Goal: Task Accomplishment & Management: Use online tool/utility

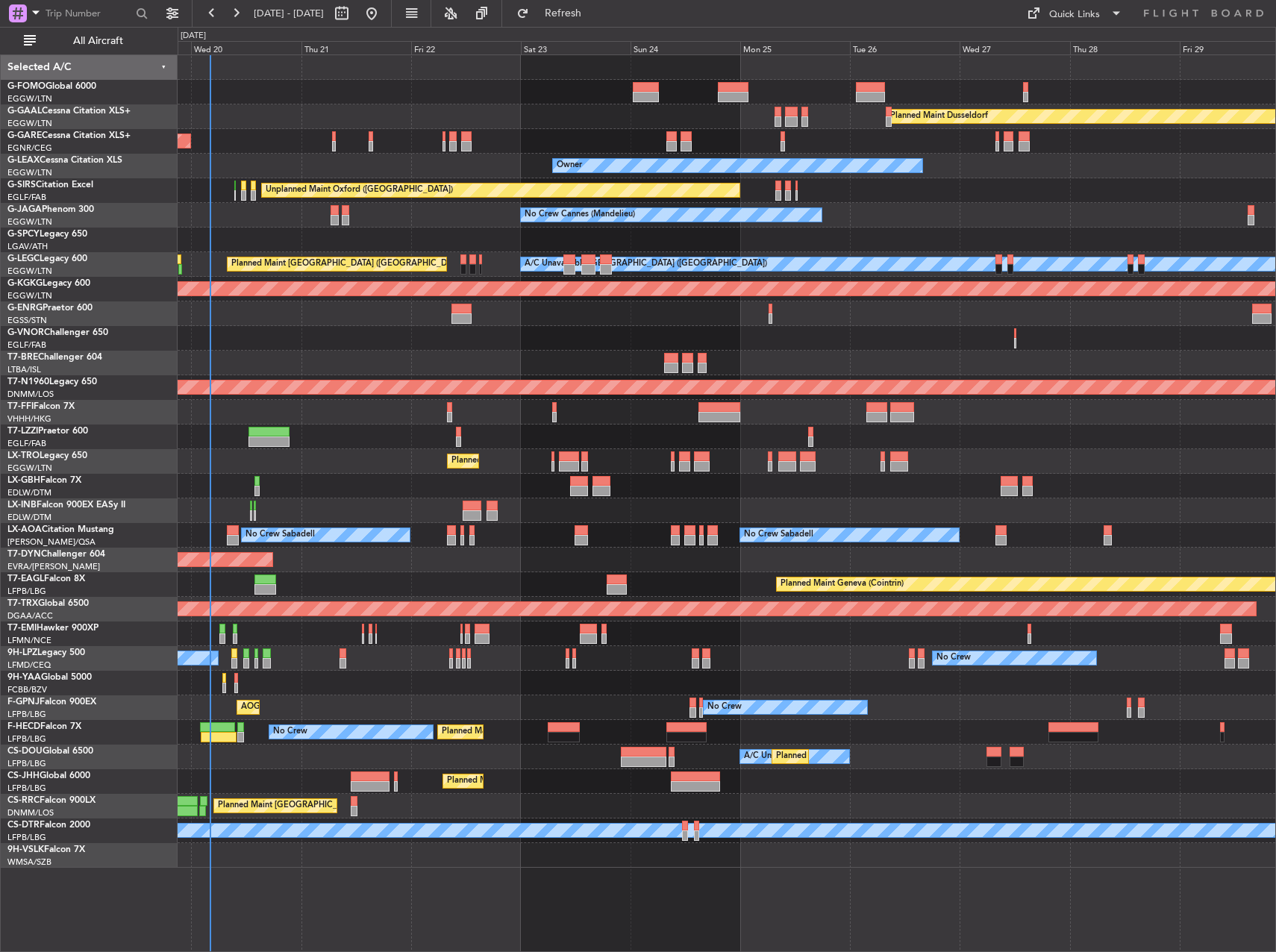
click at [330, 318] on div "Planned Maint Dusseldorf Unplanned Maint [PERSON_NAME] Owner Owner Unplanned Ma…" at bounding box center [726, 461] width 1097 height 812
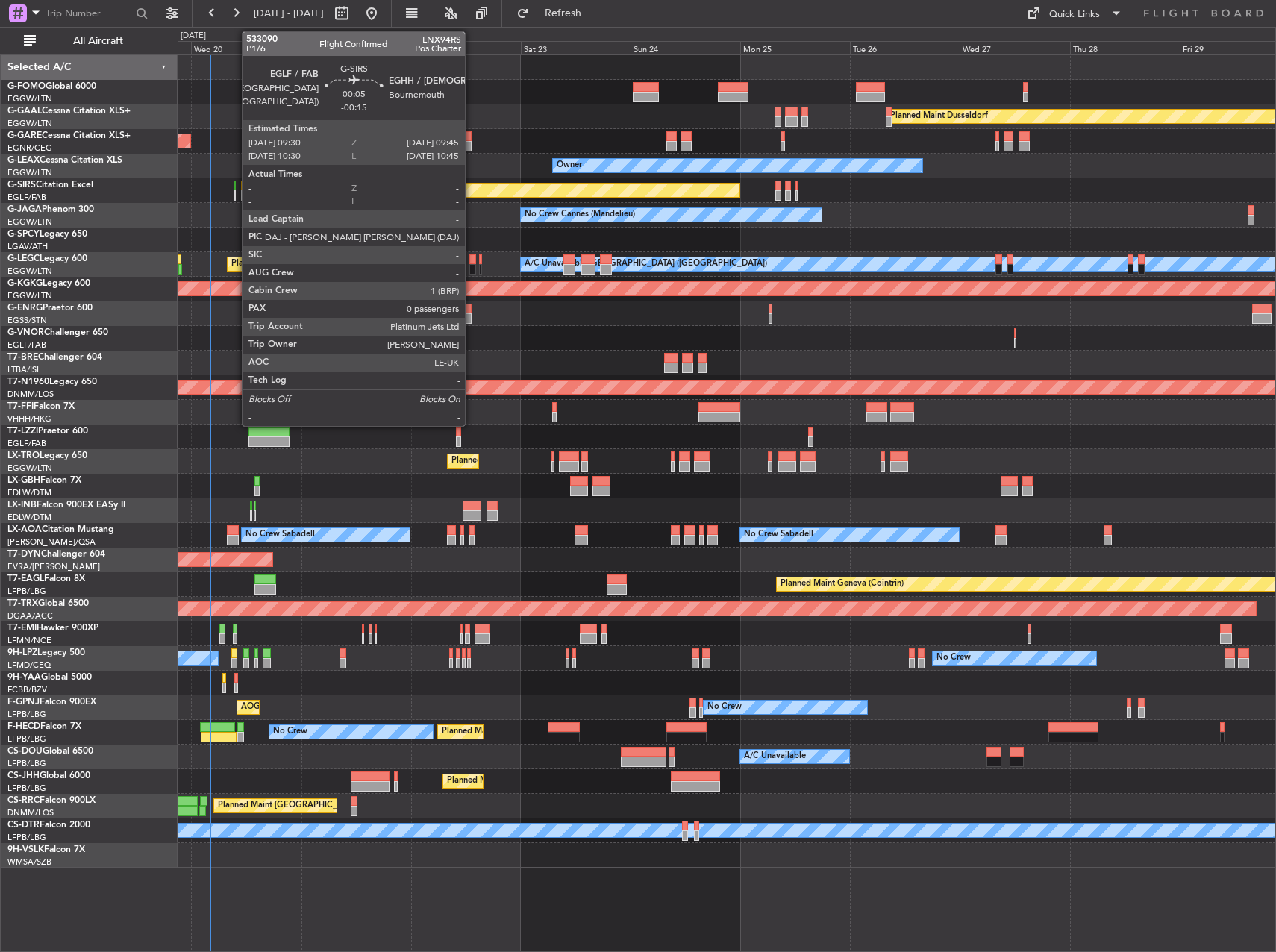
click at [235, 185] on div at bounding box center [236, 185] width 2 height 10
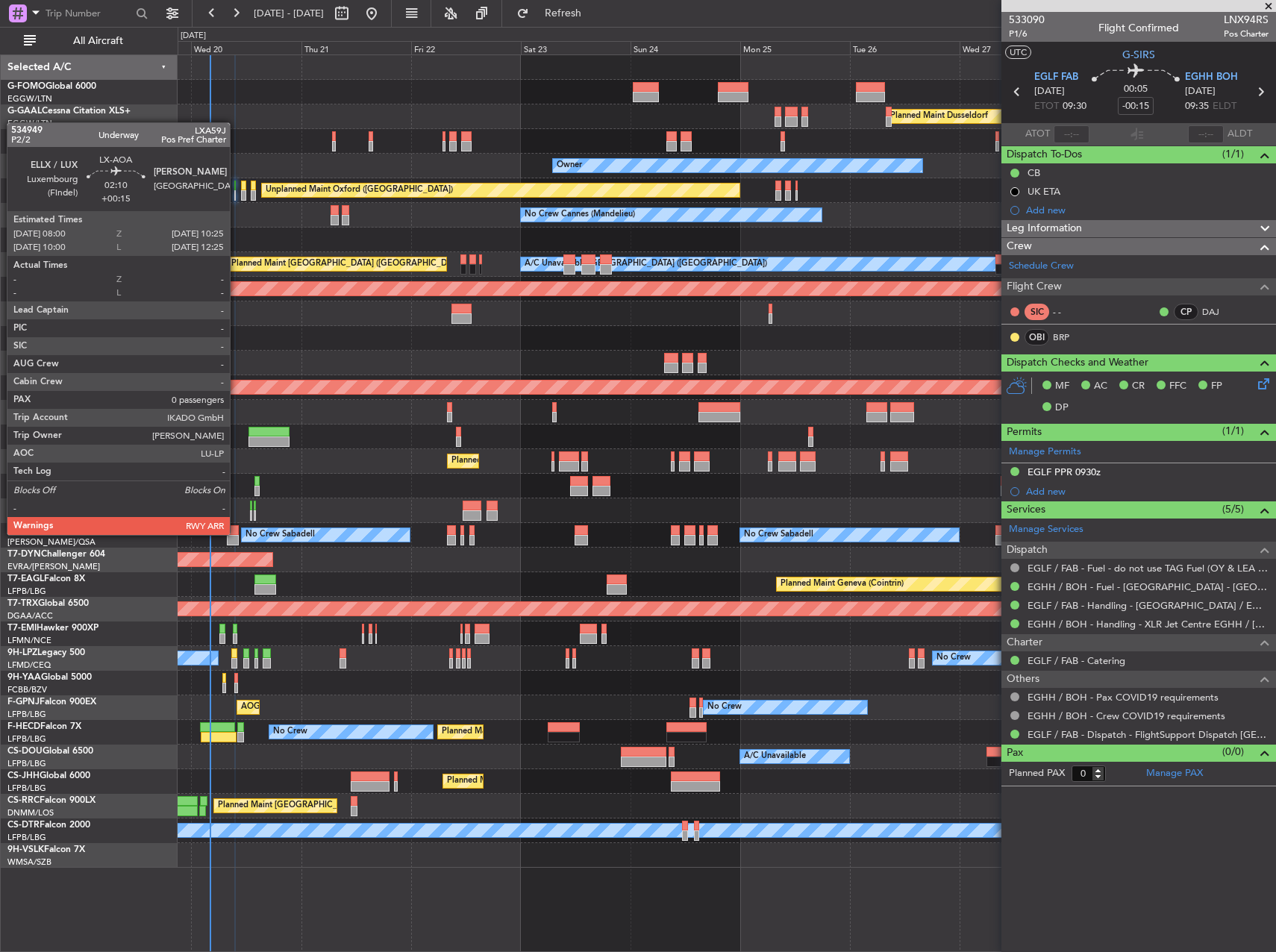
click at [236, 534] on div at bounding box center [232, 530] width 11 height 10
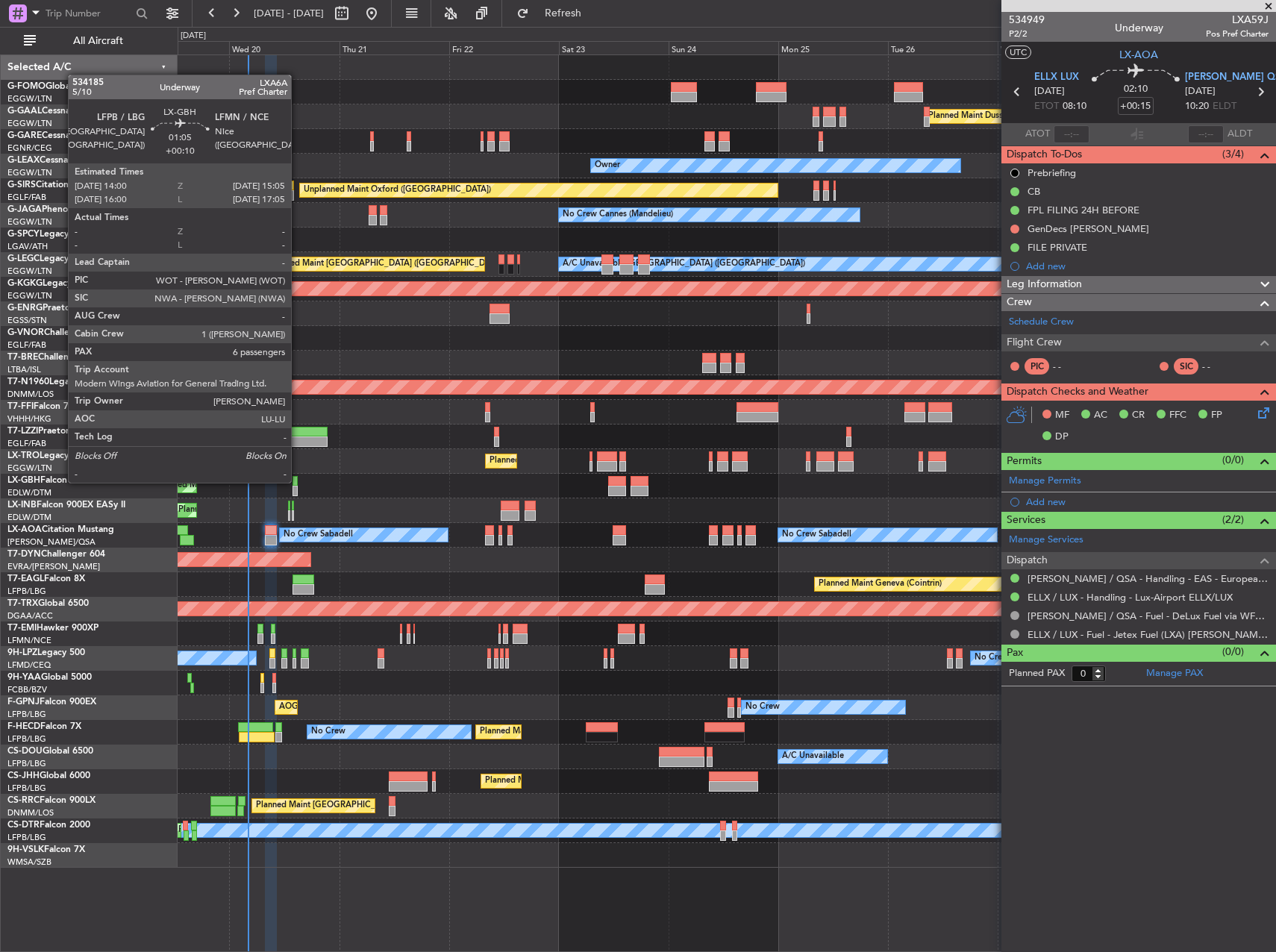
click at [298, 481] on div at bounding box center [295, 481] width 5 height 10
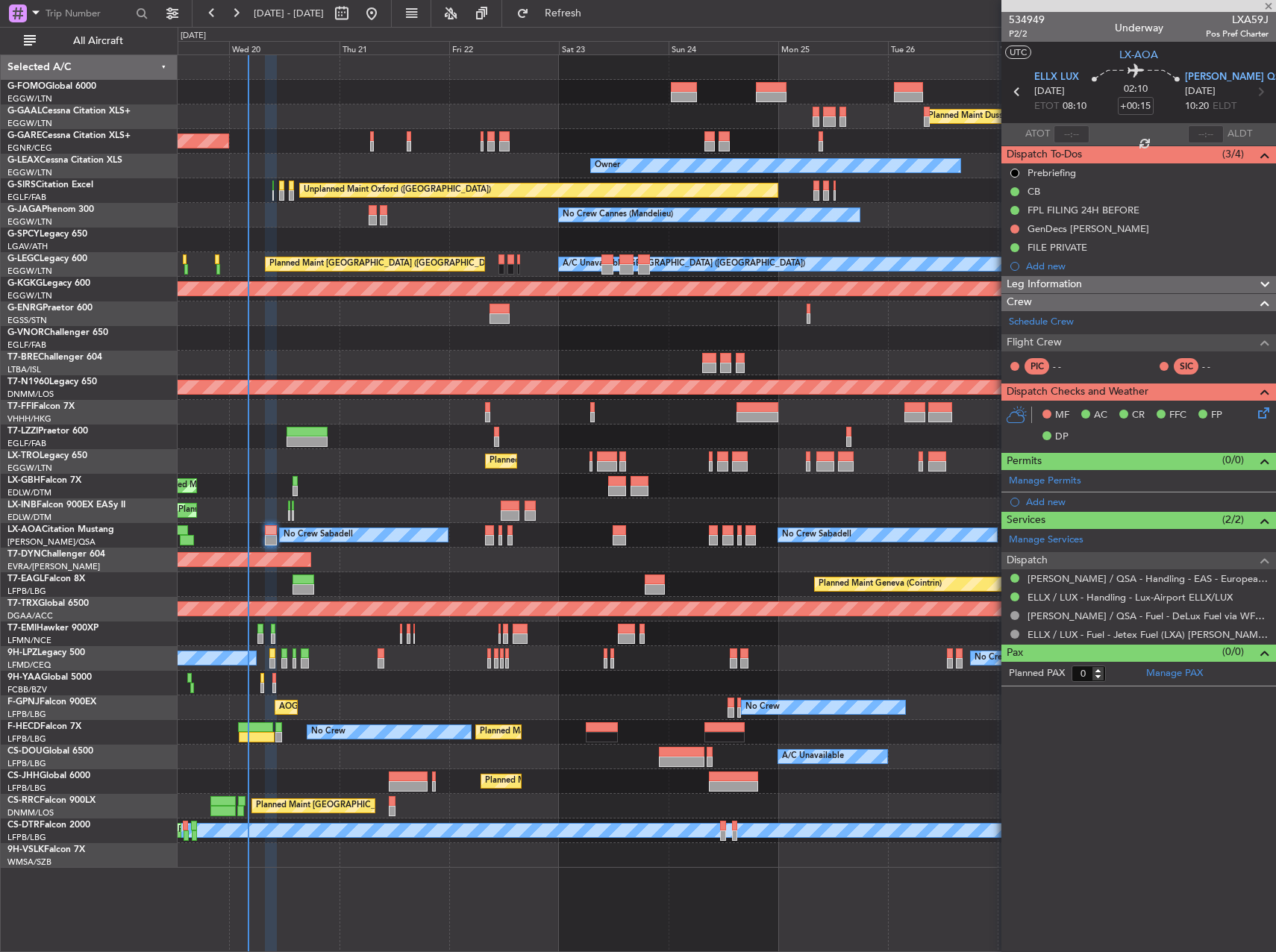
type input "+00:10"
type input "6"
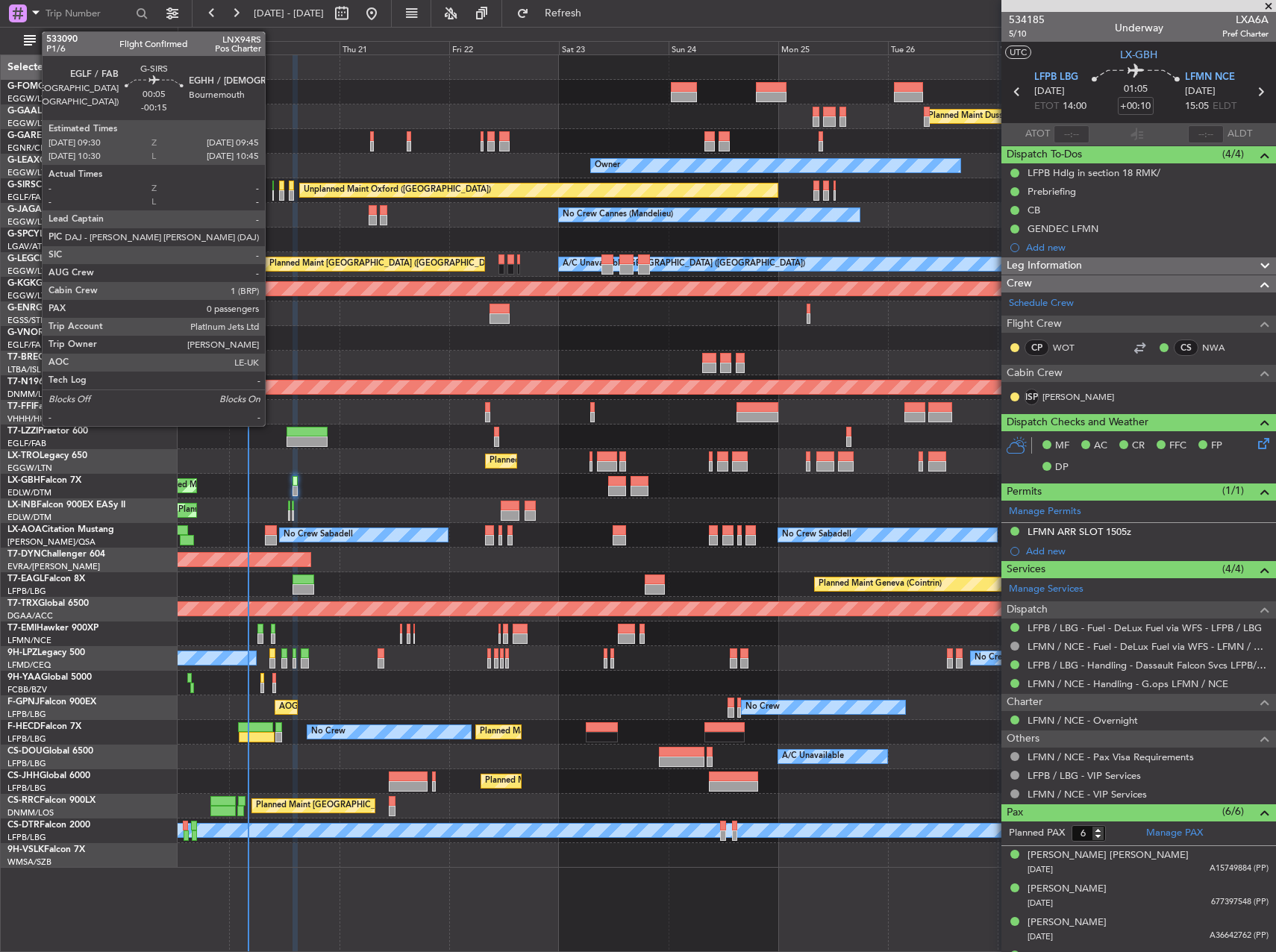
click at [273, 191] on div at bounding box center [273, 196] width 2 height 10
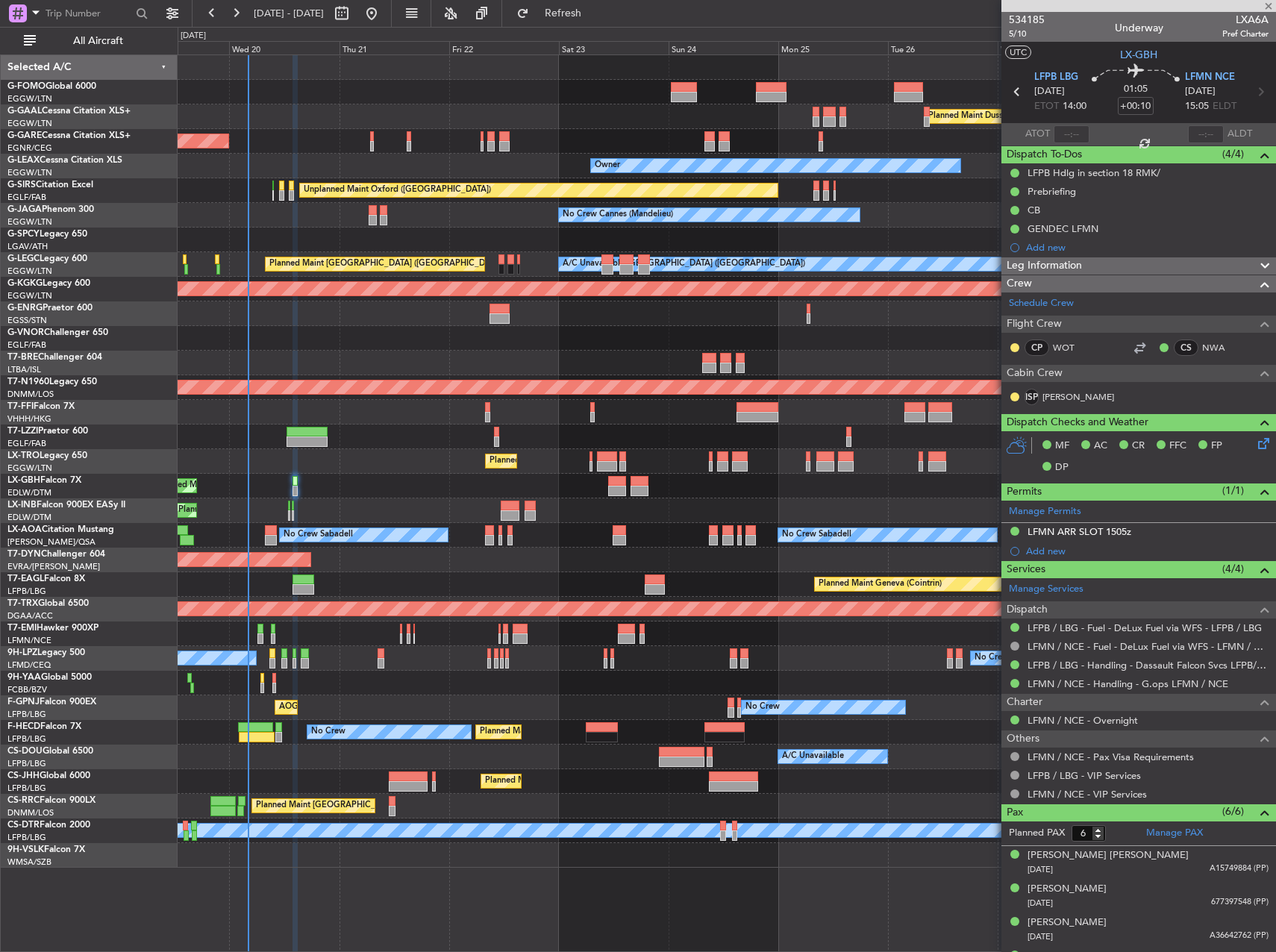
type input "-00:15"
type input "0"
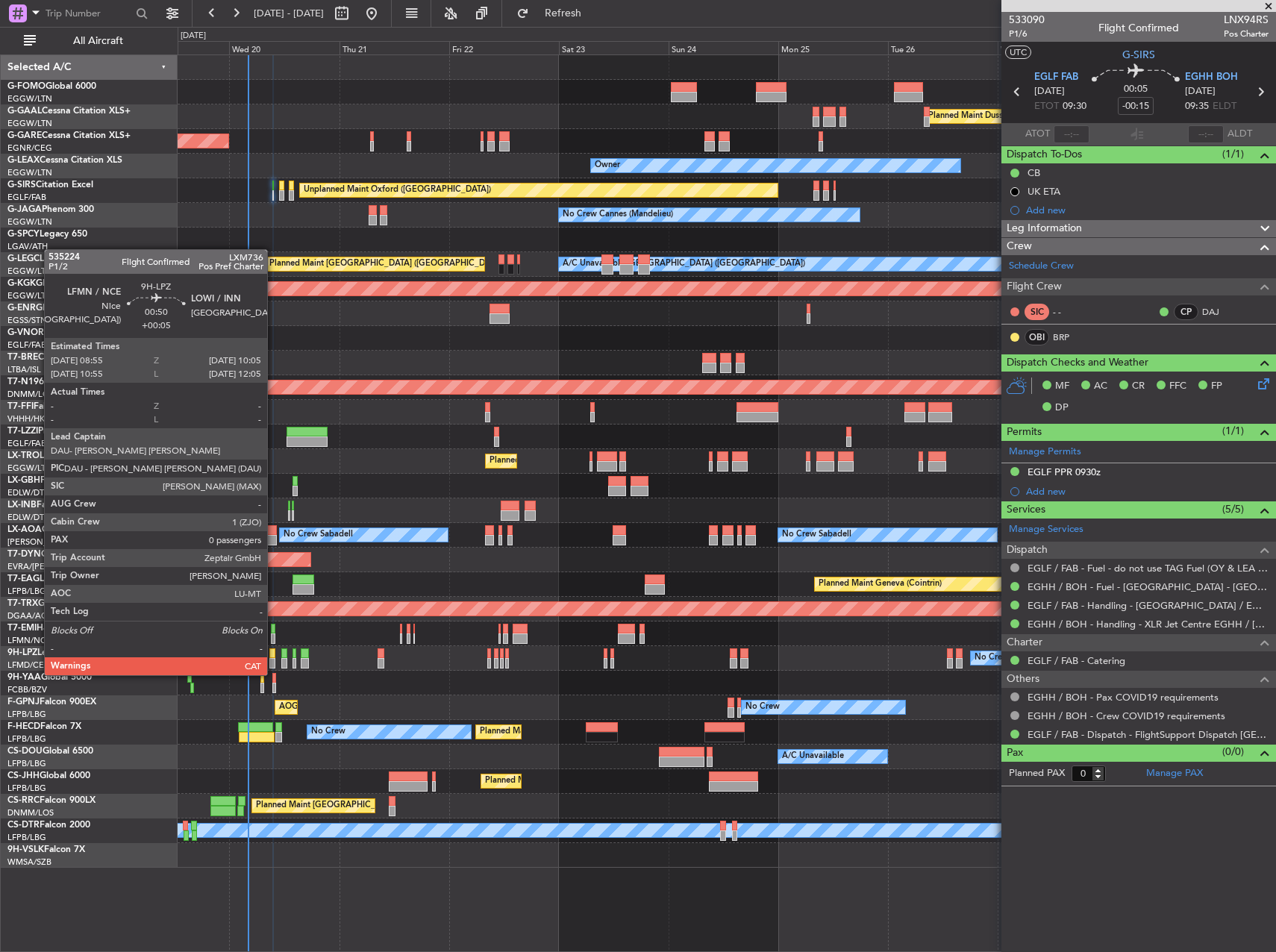
click at [273, 661] on div at bounding box center [272, 663] width 6 height 10
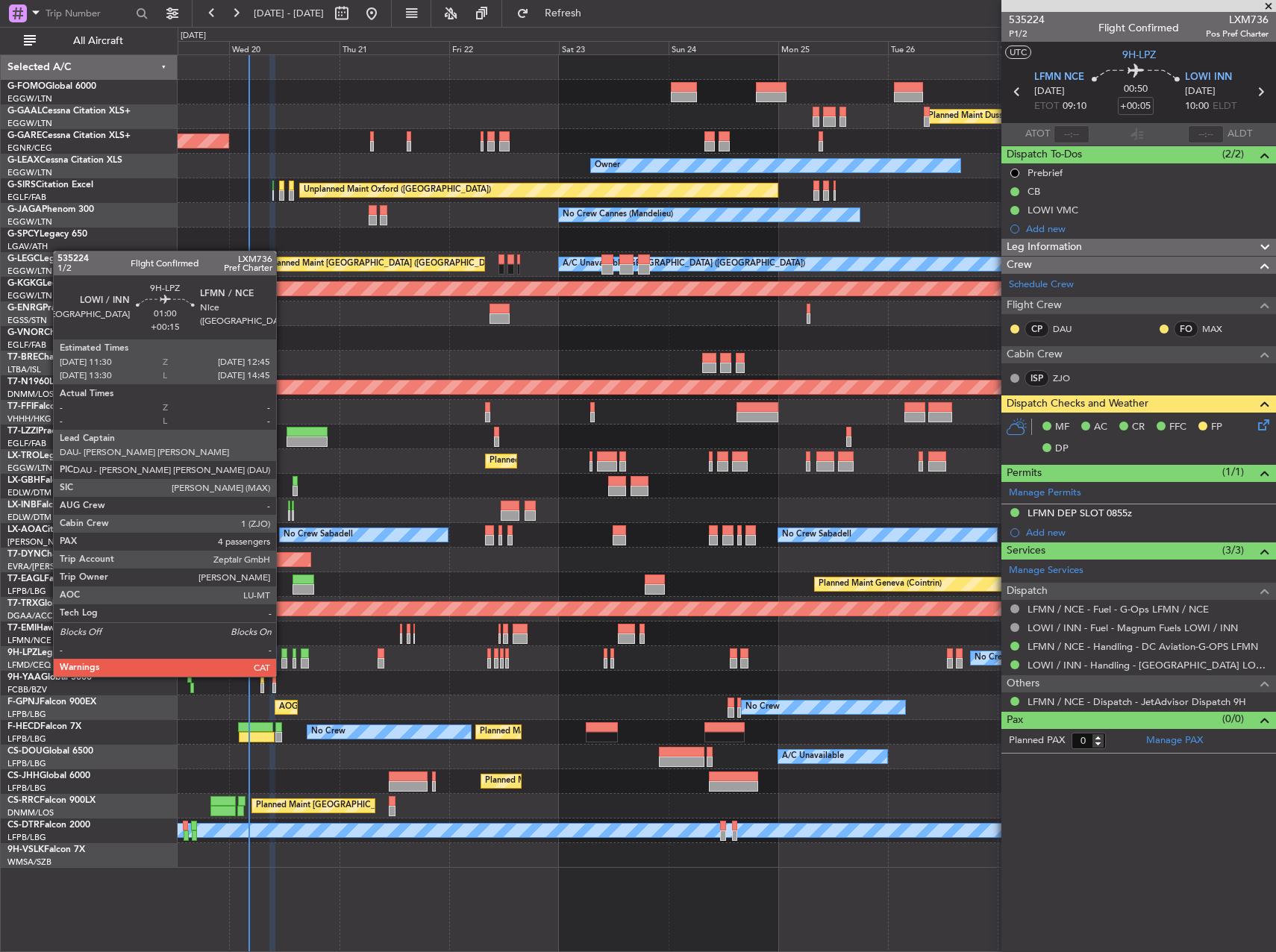
click at [283, 661] on div at bounding box center [284, 663] width 6 height 10
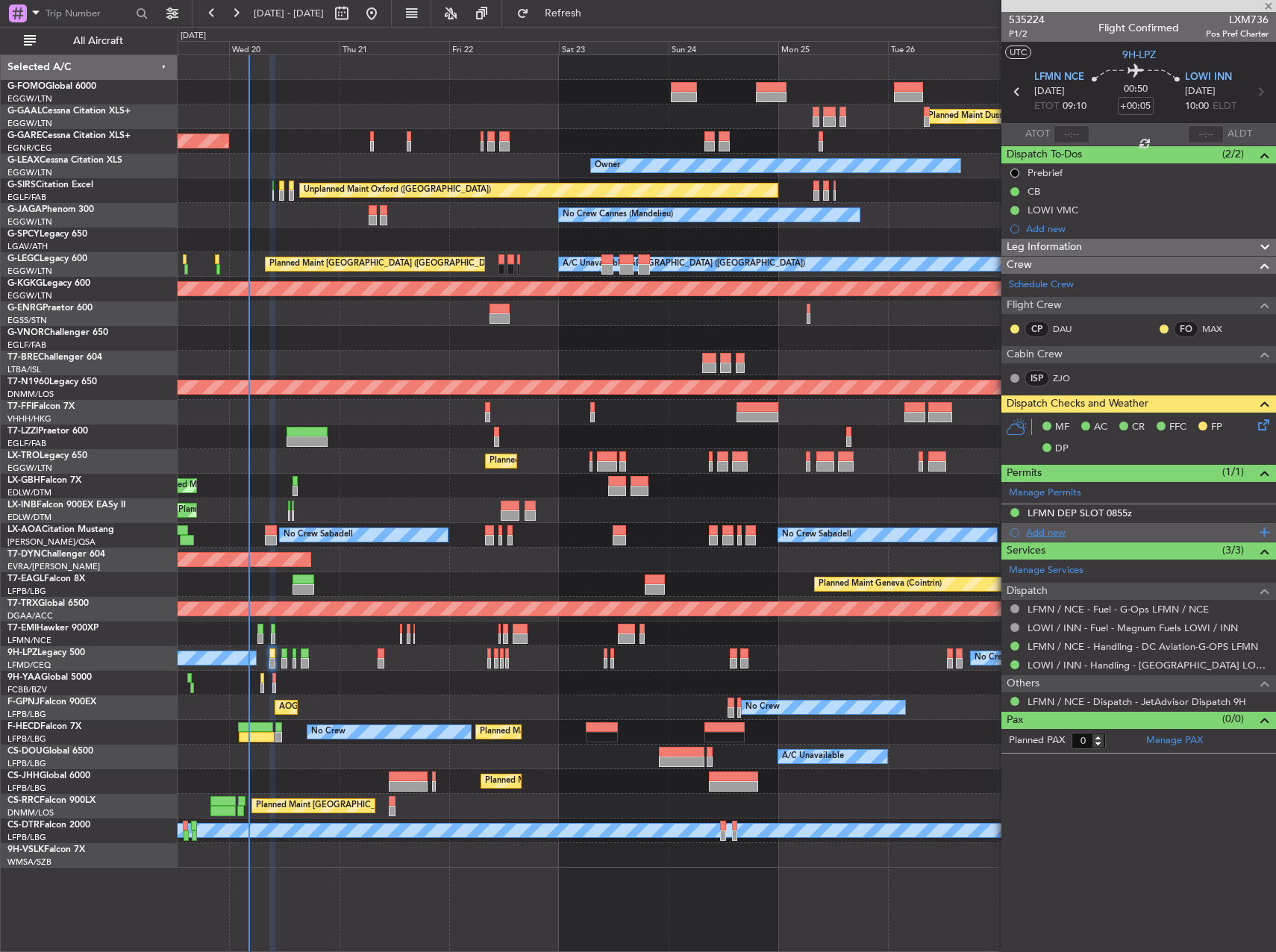
type input "+00:15"
type input "4"
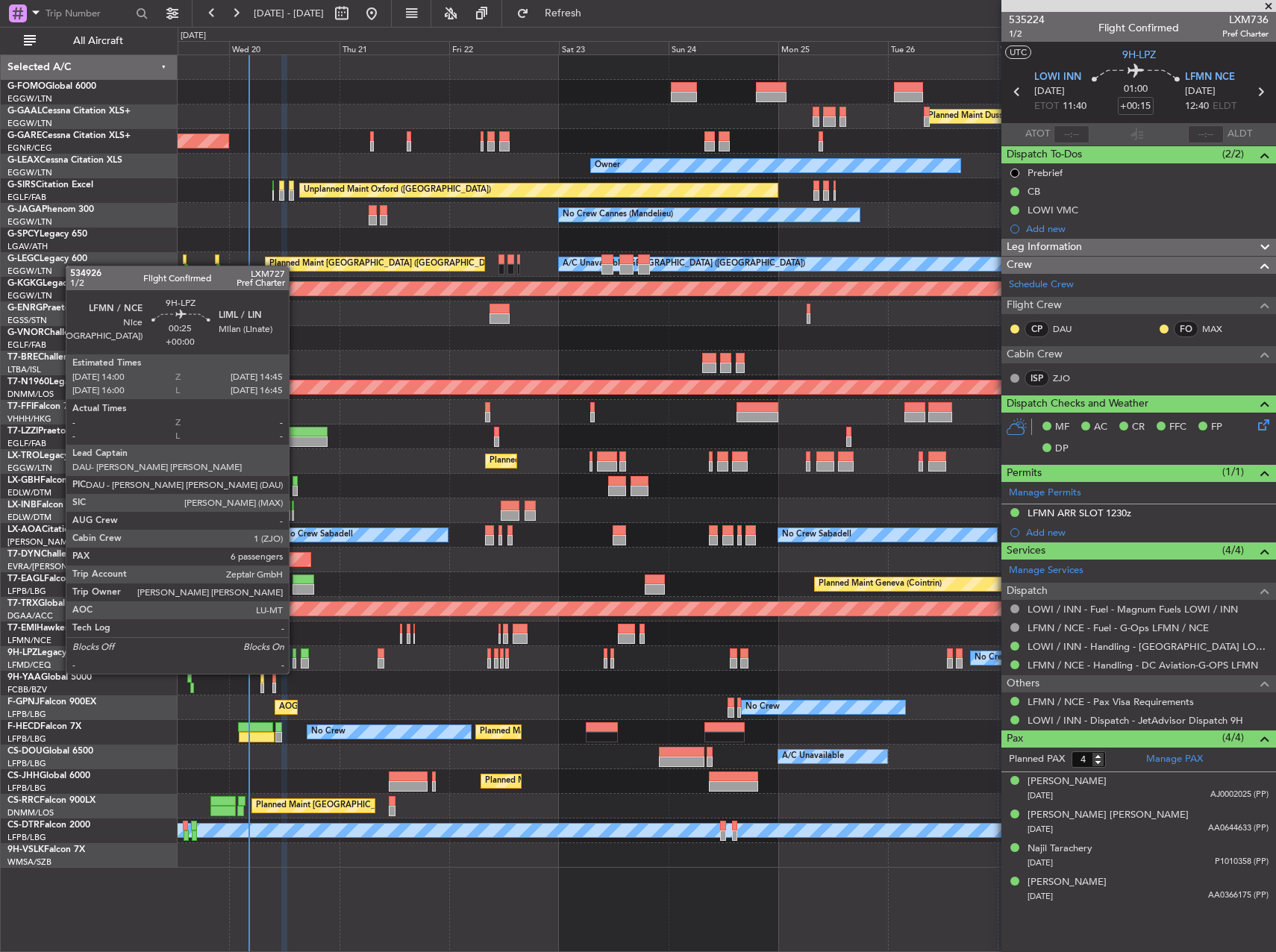
click at [296, 659] on div at bounding box center [294, 663] width 3 height 10
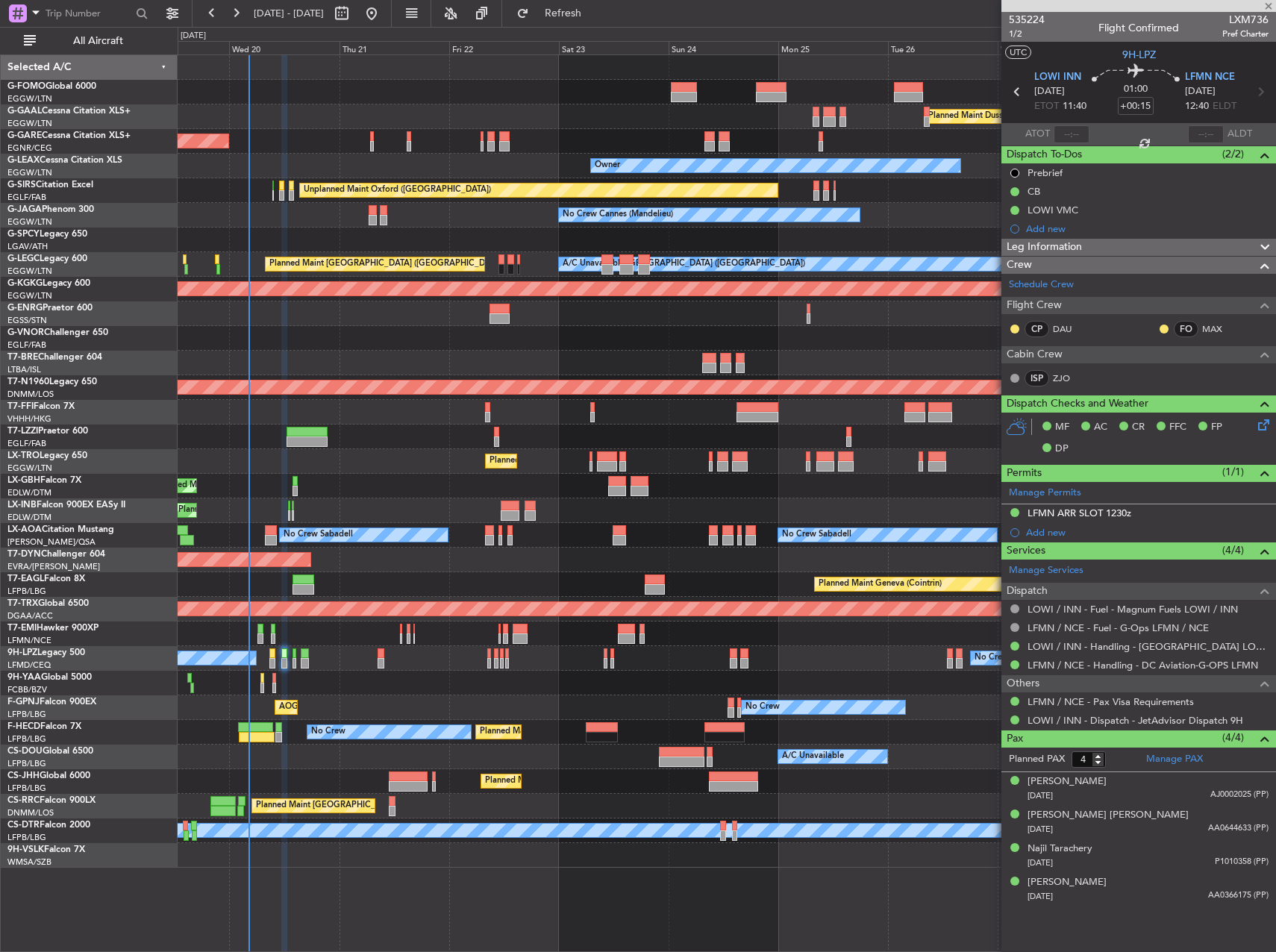
type input "6"
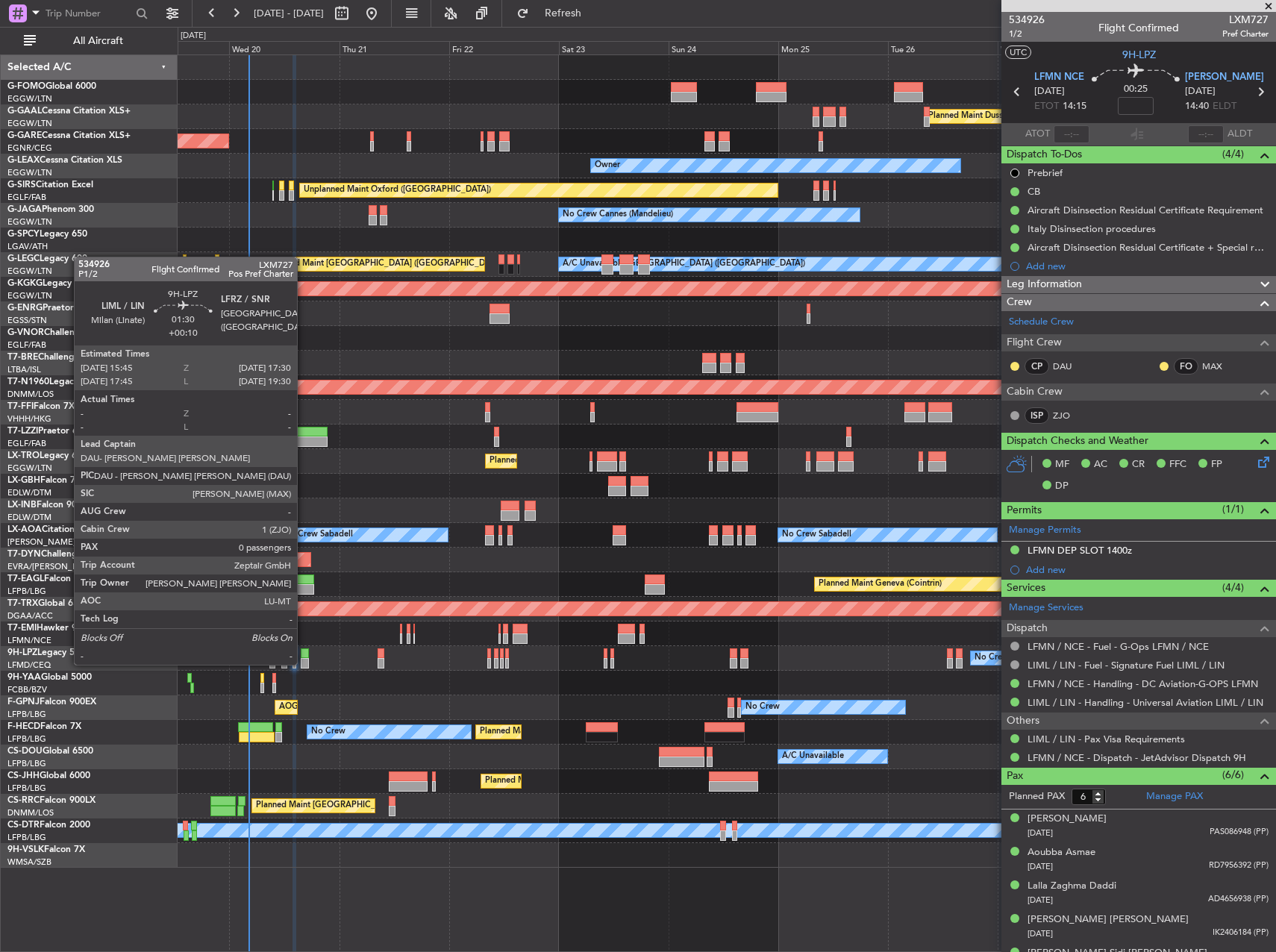
click at [304, 649] on div at bounding box center [305, 654] width 9 height 10
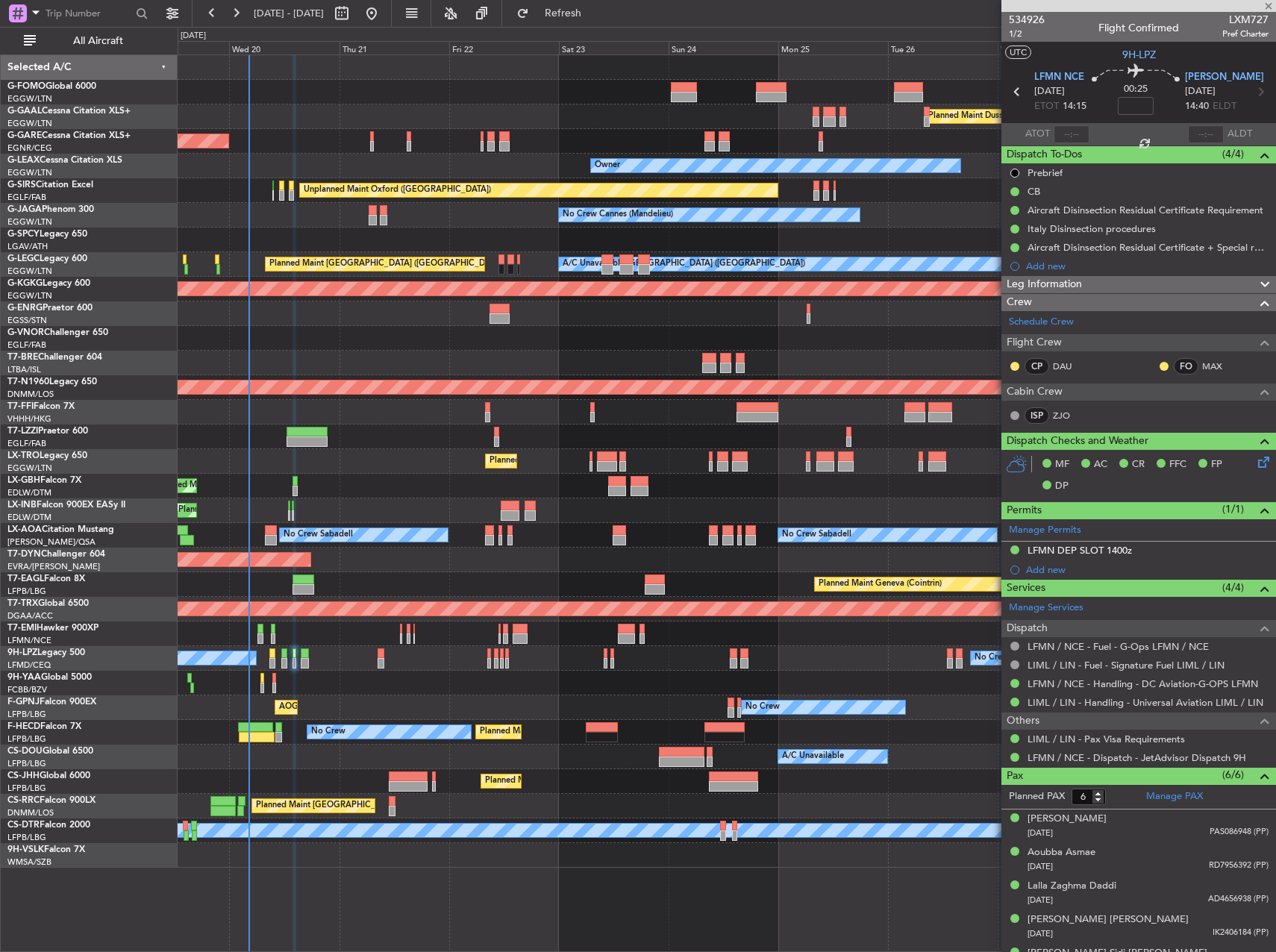
type input "+00:10"
type input "0"
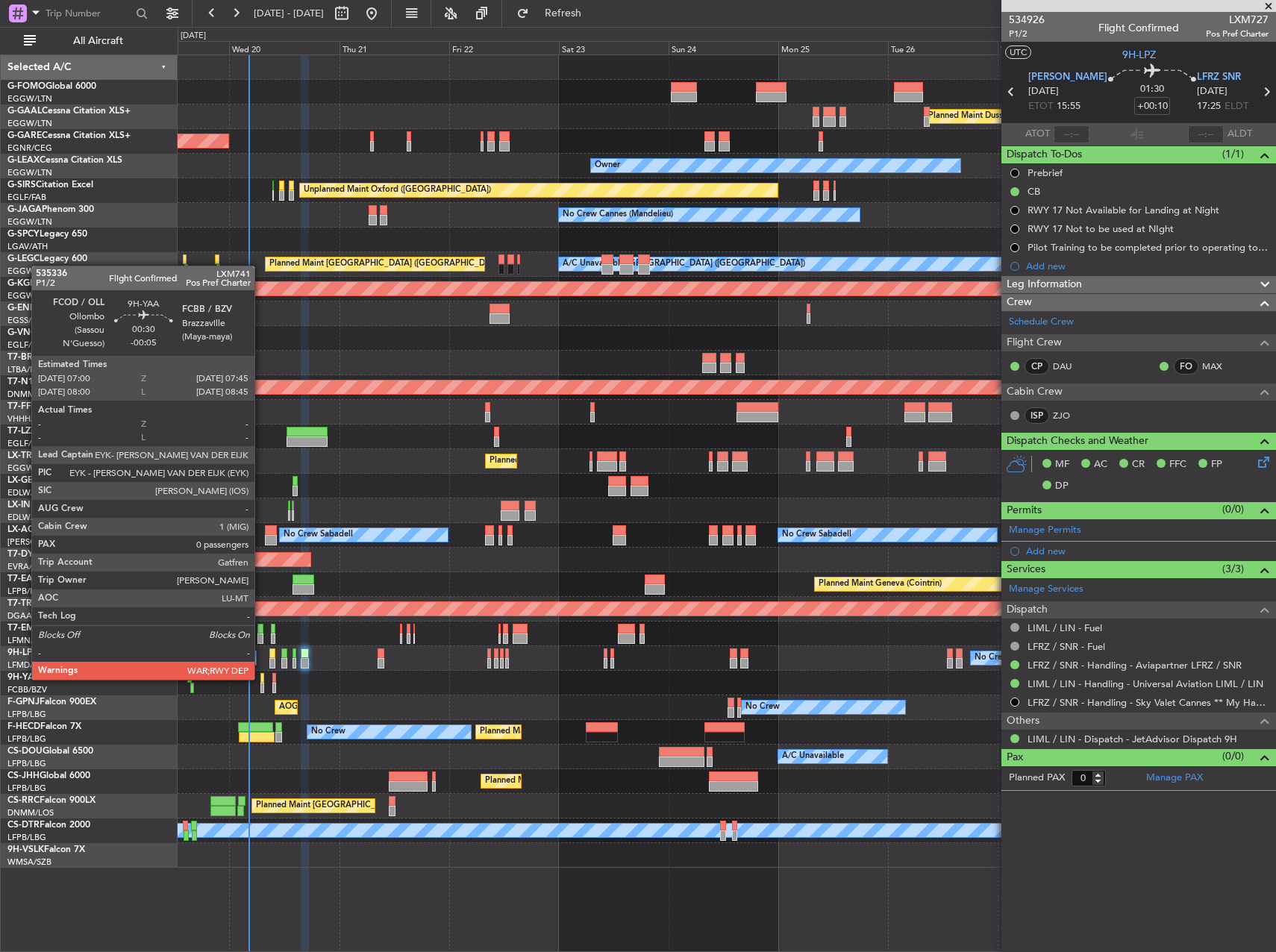
click at [261, 678] on div at bounding box center [262, 678] width 3 height 10
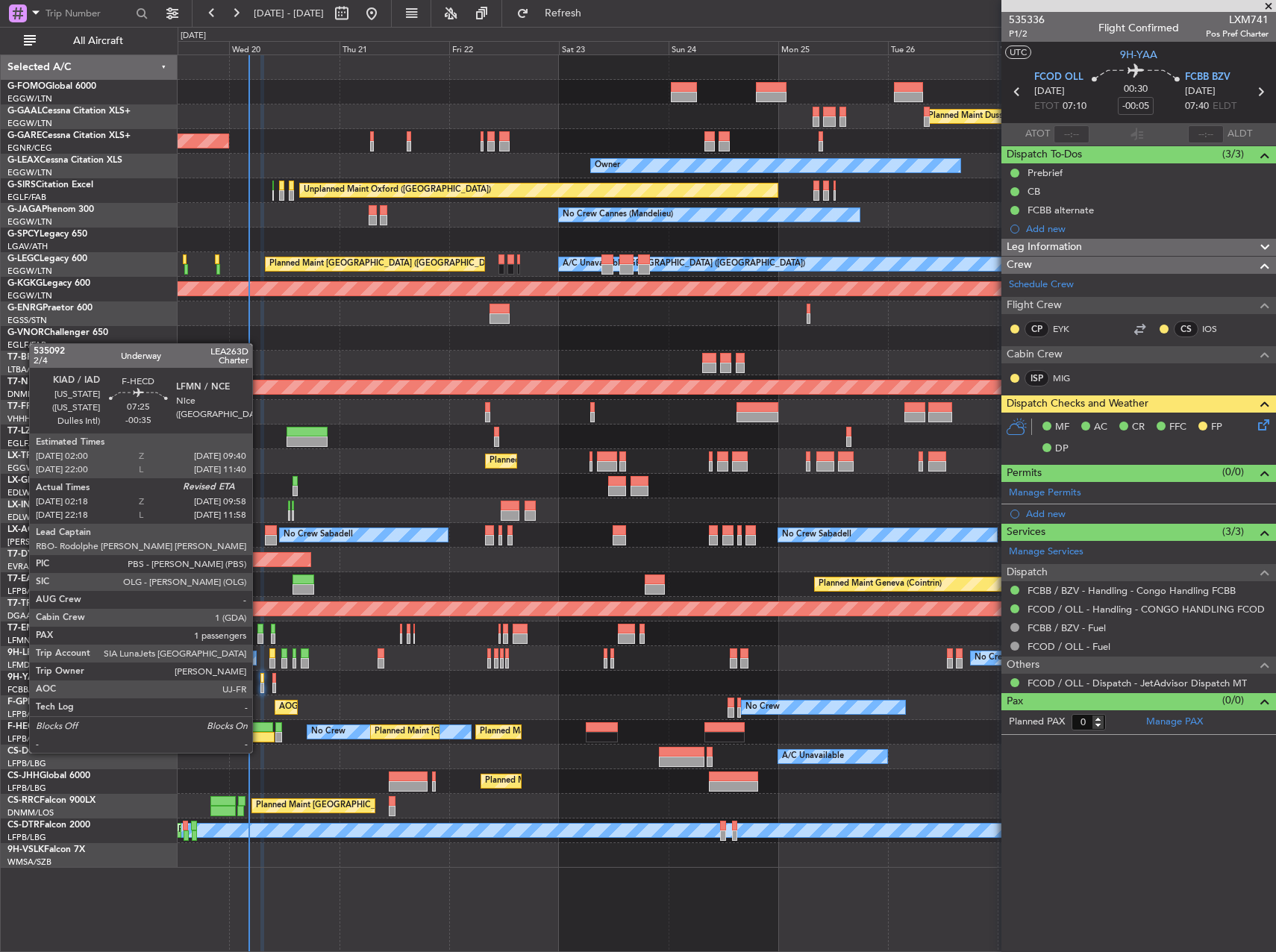
click at [259, 738] on div at bounding box center [257, 737] width 36 height 10
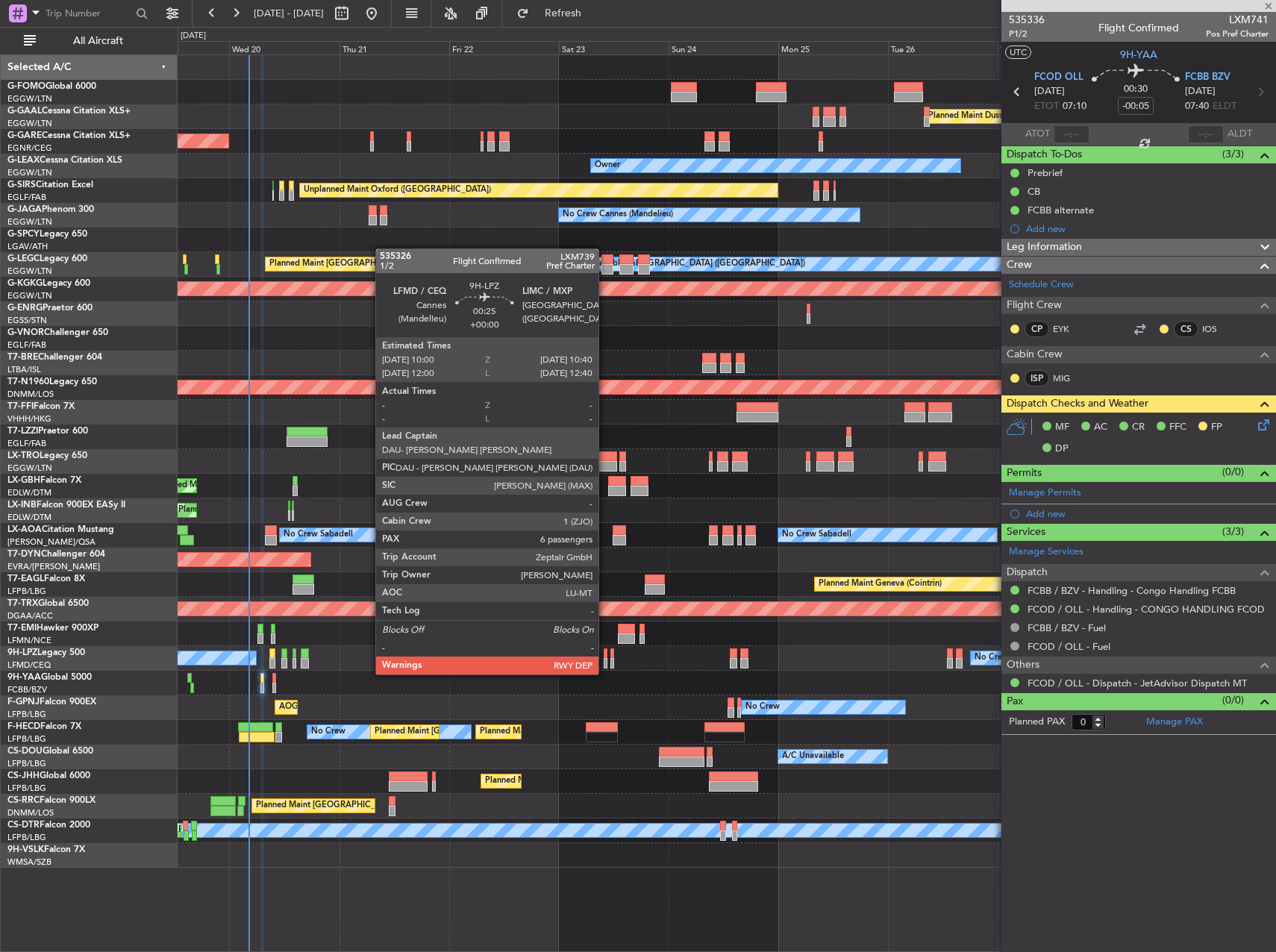
type input "-00:35"
type input "02:28"
type input "1"
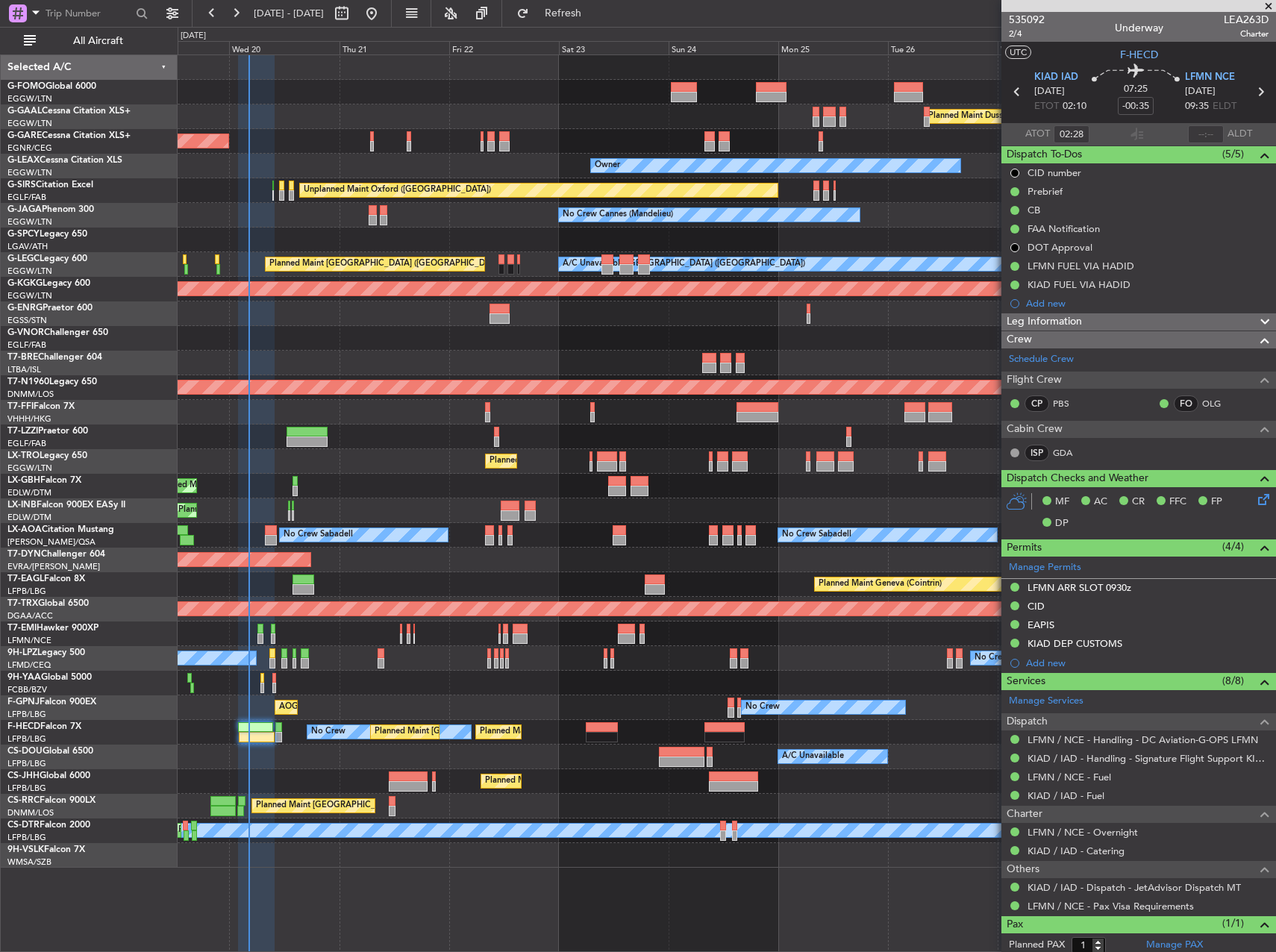
click at [1112, 314] on div "Leg Information" at bounding box center [1139, 322] width 274 height 17
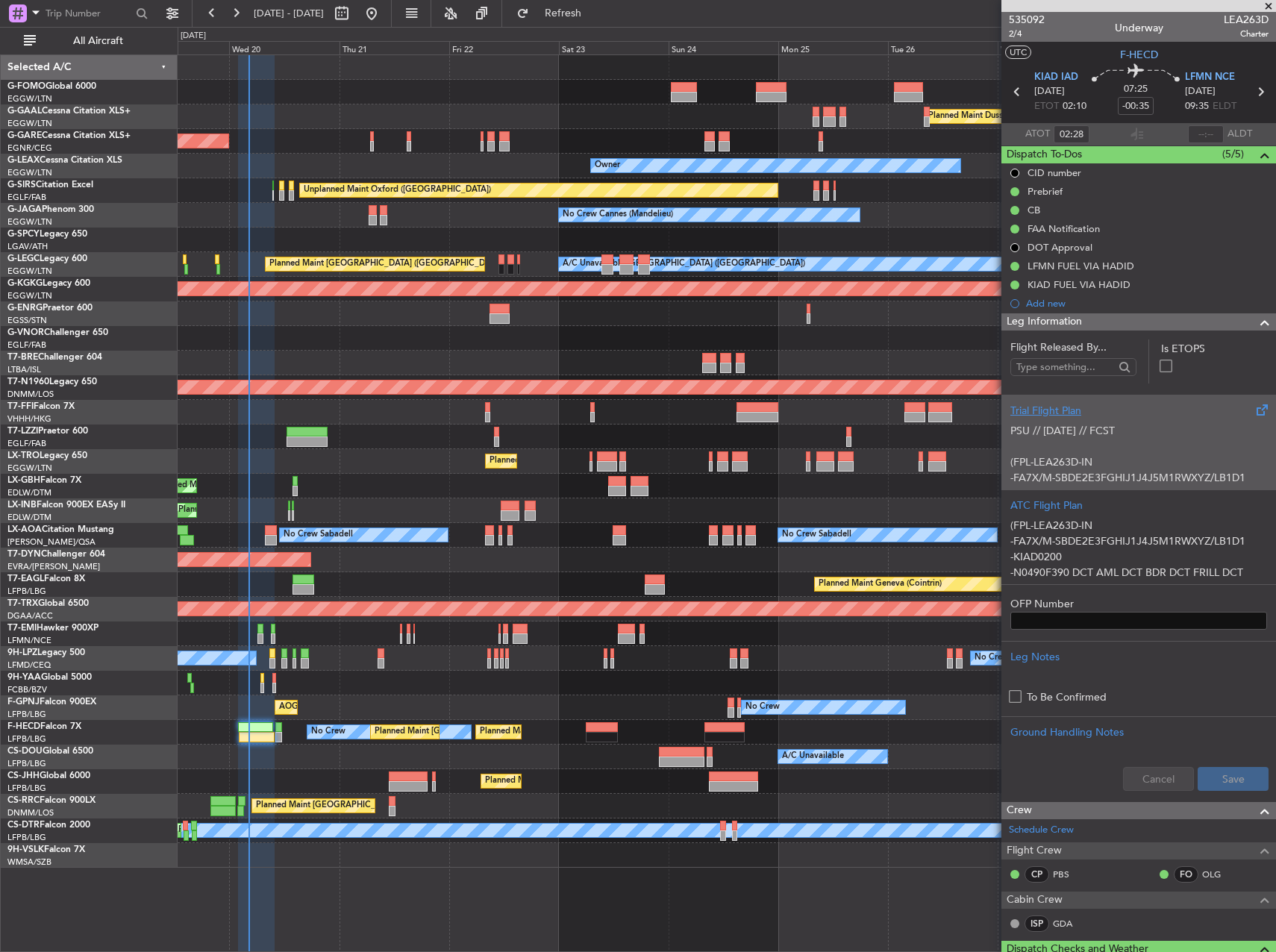
click at [1157, 461] on p "(FPL-LEA263D-IN" at bounding box center [1139, 462] width 257 height 16
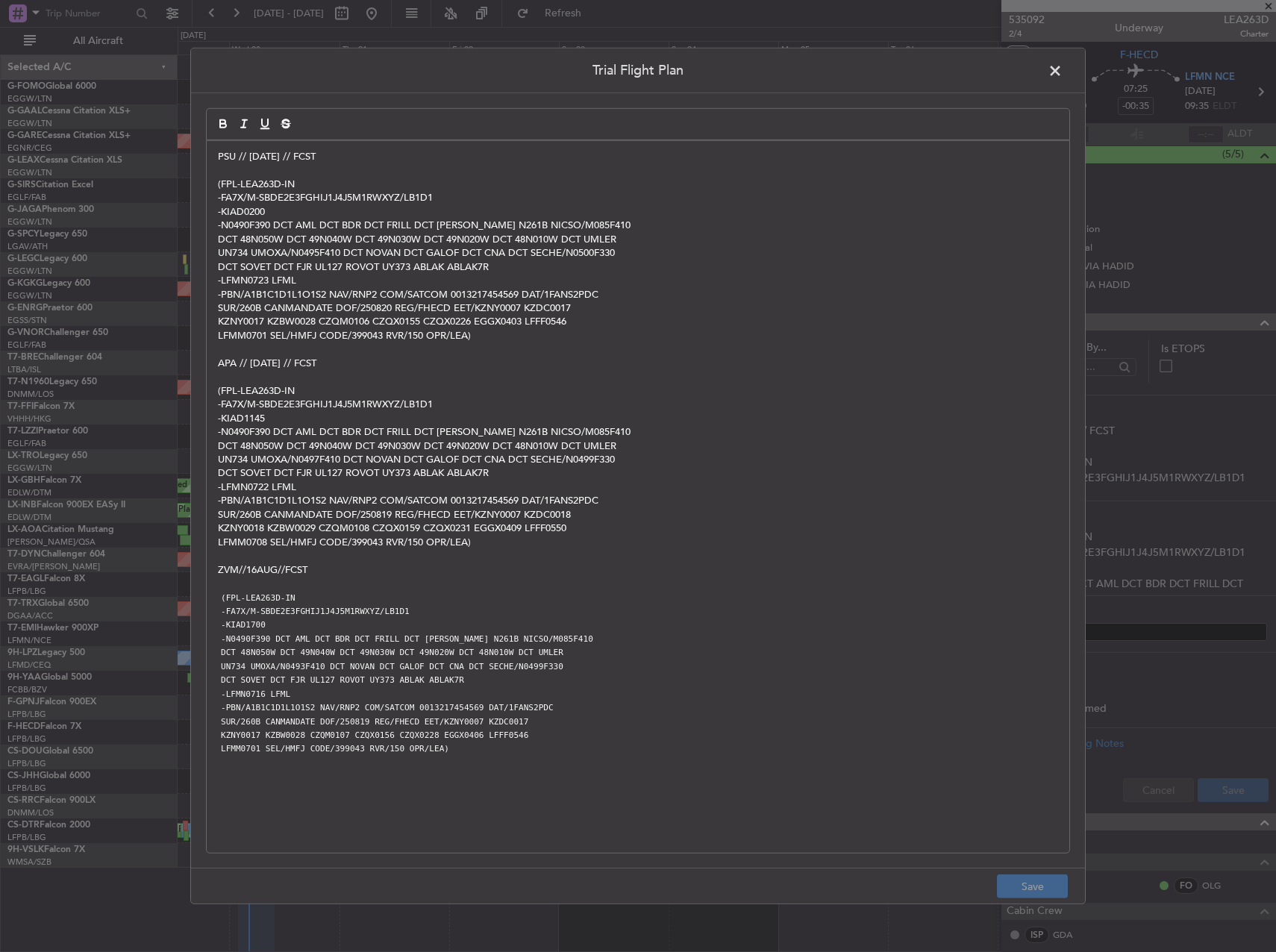
click at [1063, 71] on span at bounding box center [1063, 74] width 0 height 30
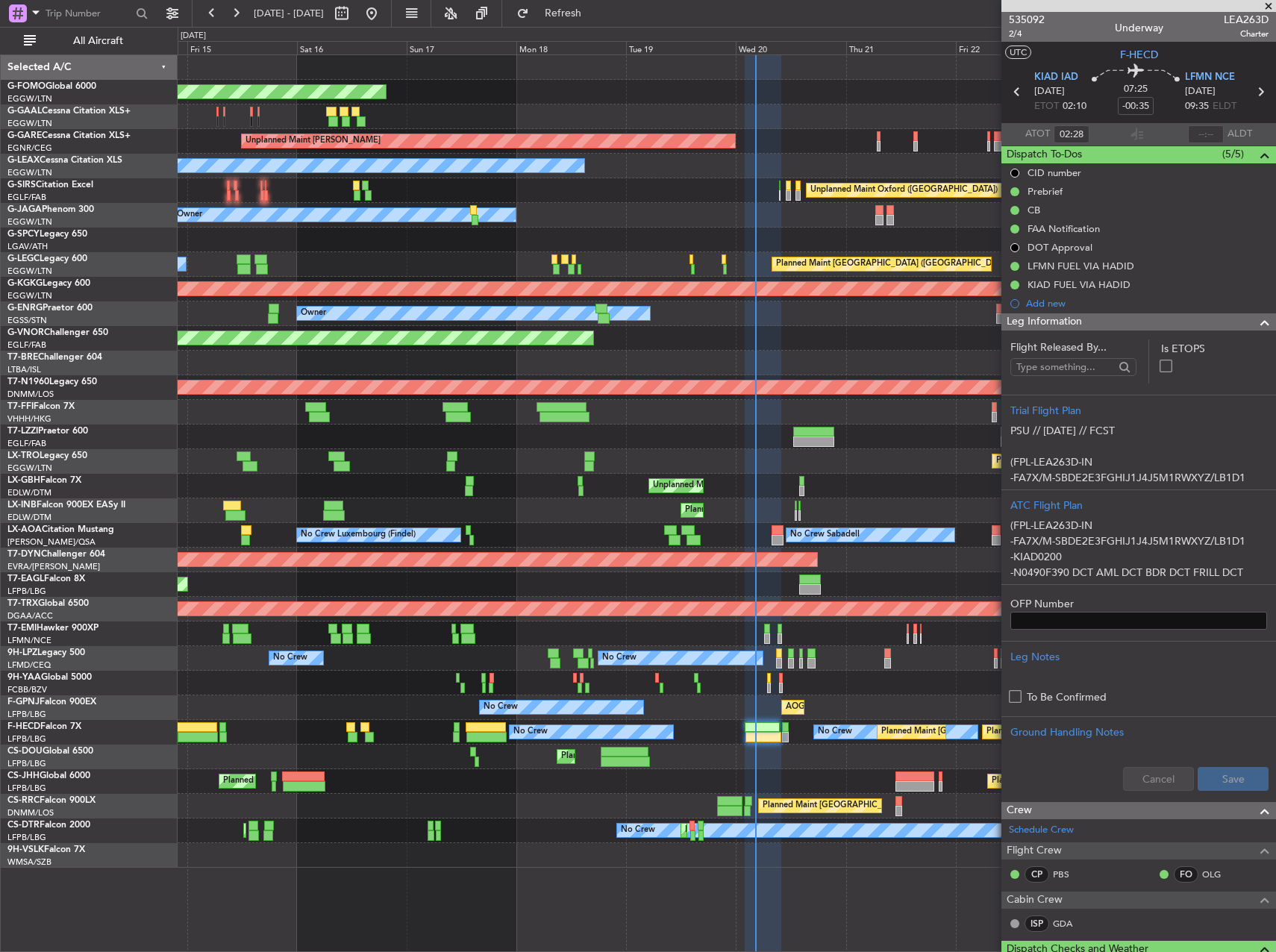
click at [889, 599] on div "Planned Maint Windsor Locks ([PERSON_NAME] Intl) Planned Maint Planned [GEOGRAP…" at bounding box center [726, 461] width 1097 height 812
click at [1142, 56] on span "F-HECD" at bounding box center [1139, 54] width 38 height 16
click at [519, 510] on div "Planned Maint Geneva (Cointrin)" at bounding box center [726, 510] width 1097 height 25
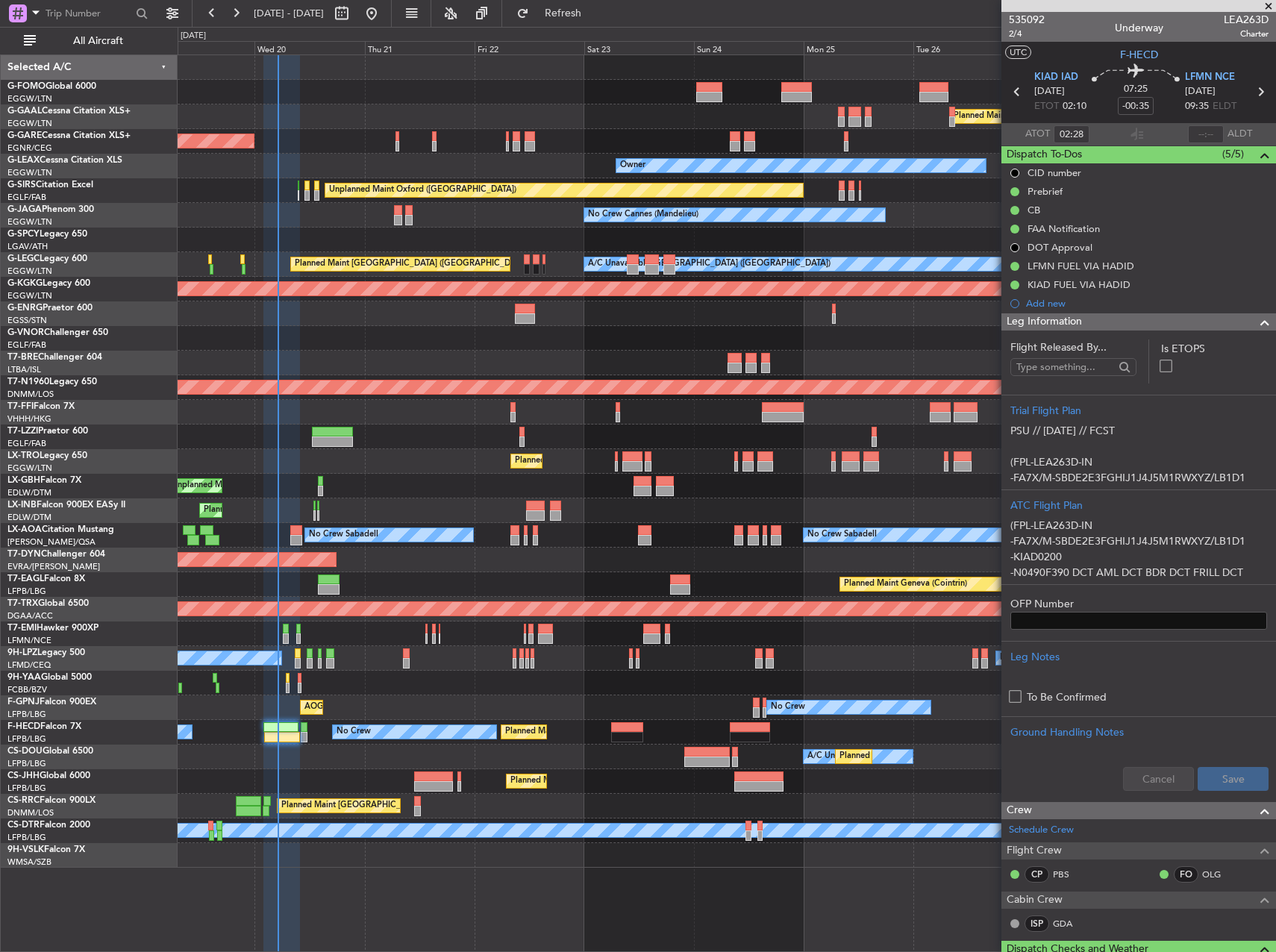
click at [58, 383] on div "Planned Maint Windsor Locks ([PERSON_NAME] Intl) Planned [GEOGRAPHIC_DATA] Unpl…" at bounding box center [638, 489] width 1276 height 925
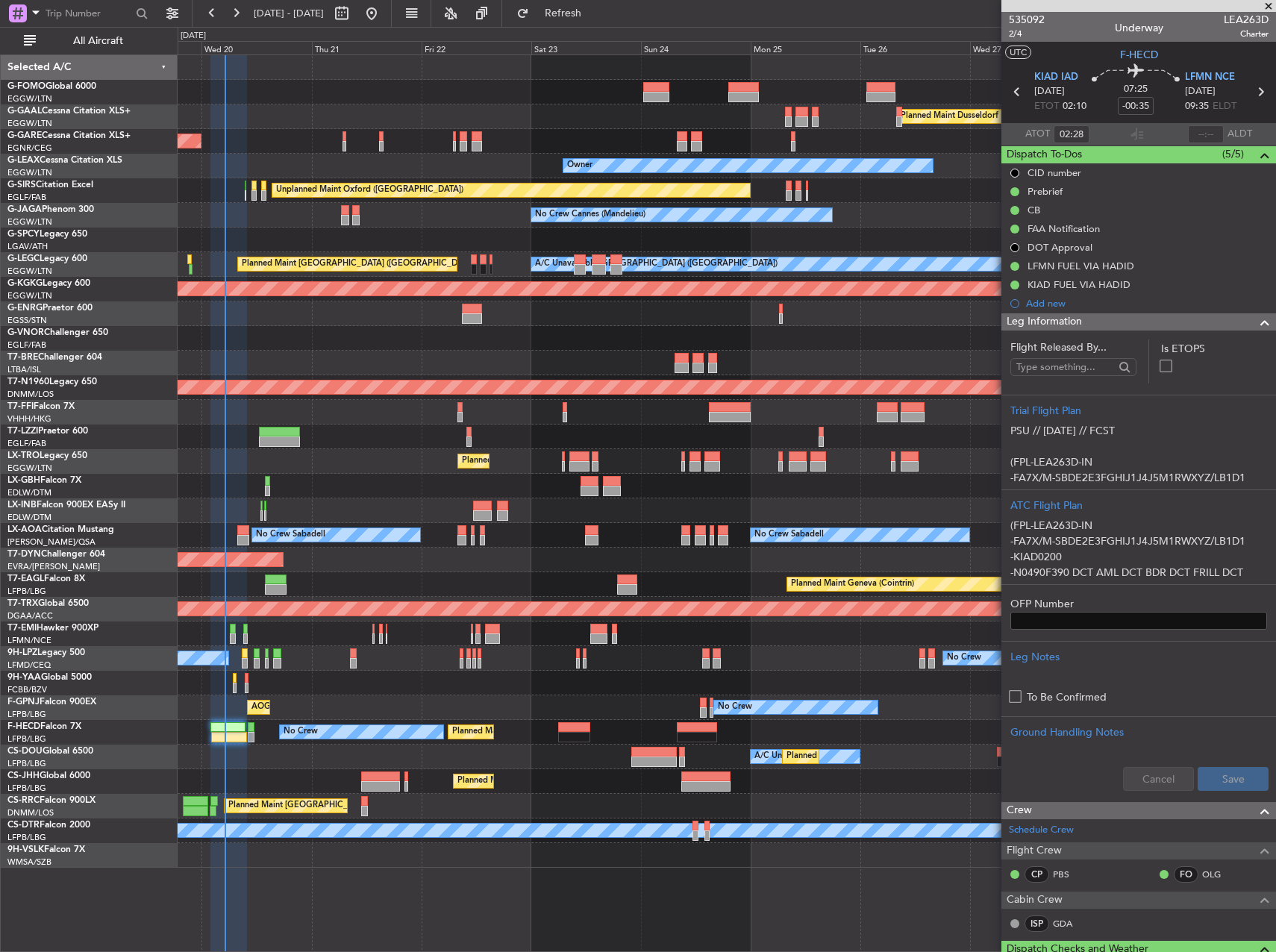
click at [449, 354] on div at bounding box center [726, 363] width 1097 height 25
